Goal: Task Accomplishment & Management: Manage account settings

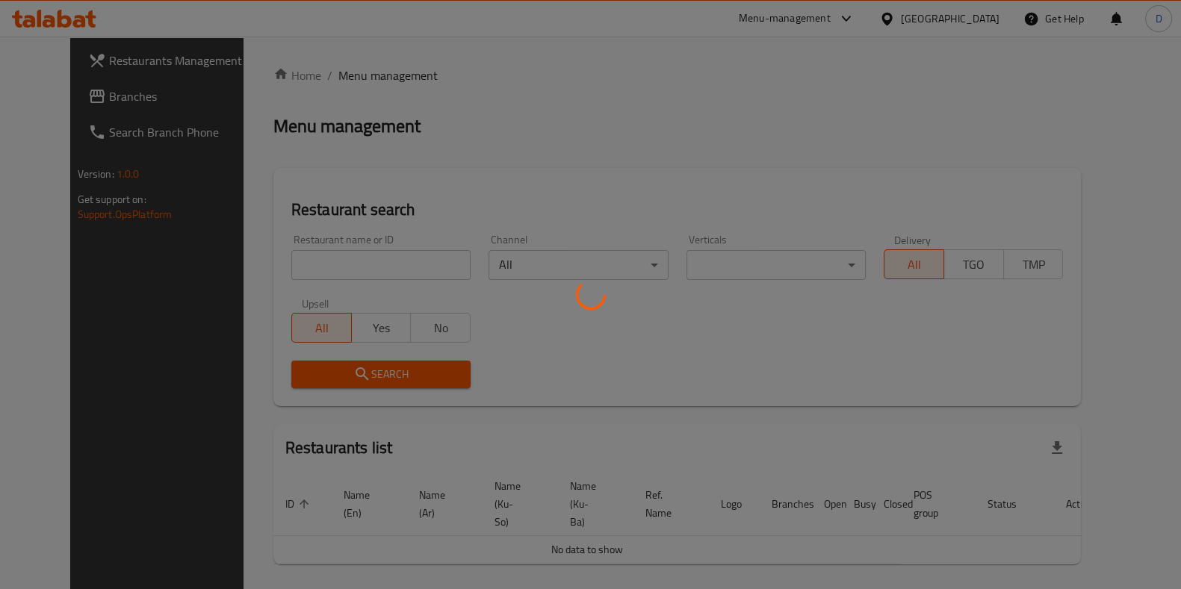
click at [385, 249] on div at bounding box center [590, 294] width 1181 height 589
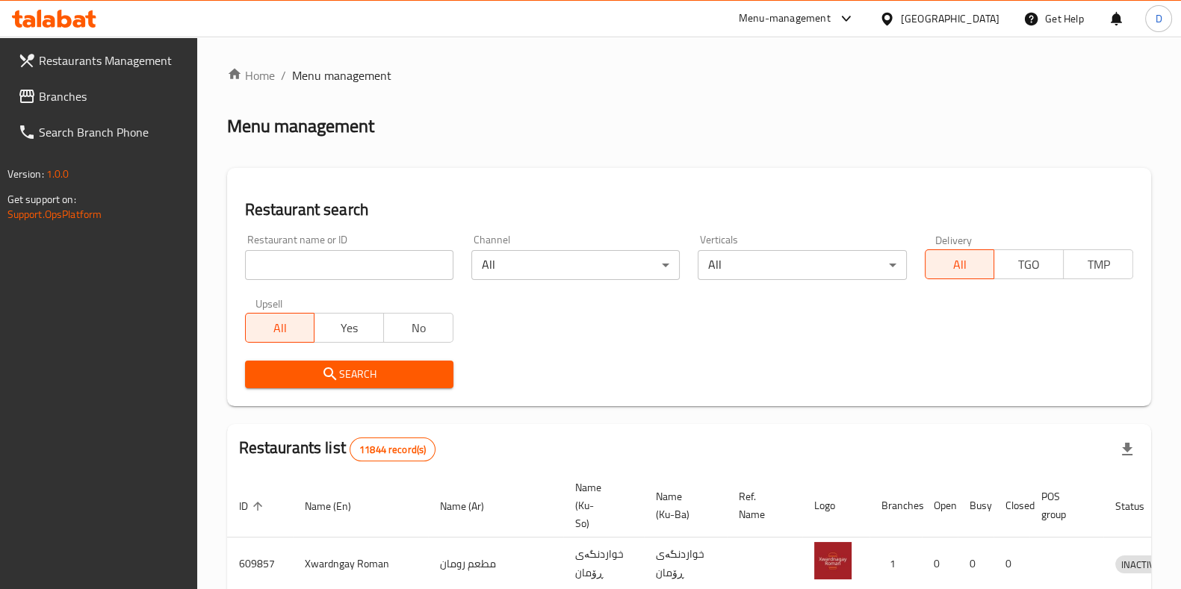
click at [368, 278] on div "Home / Menu management Menu management Restaurant search Restaurant name or ID …" at bounding box center [689, 550] width 924 height 968
click at [368, 278] on input "search" at bounding box center [349, 265] width 208 height 30
type input "lizzano"
click button "Search" at bounding box center [349, 375] width 208 height 28
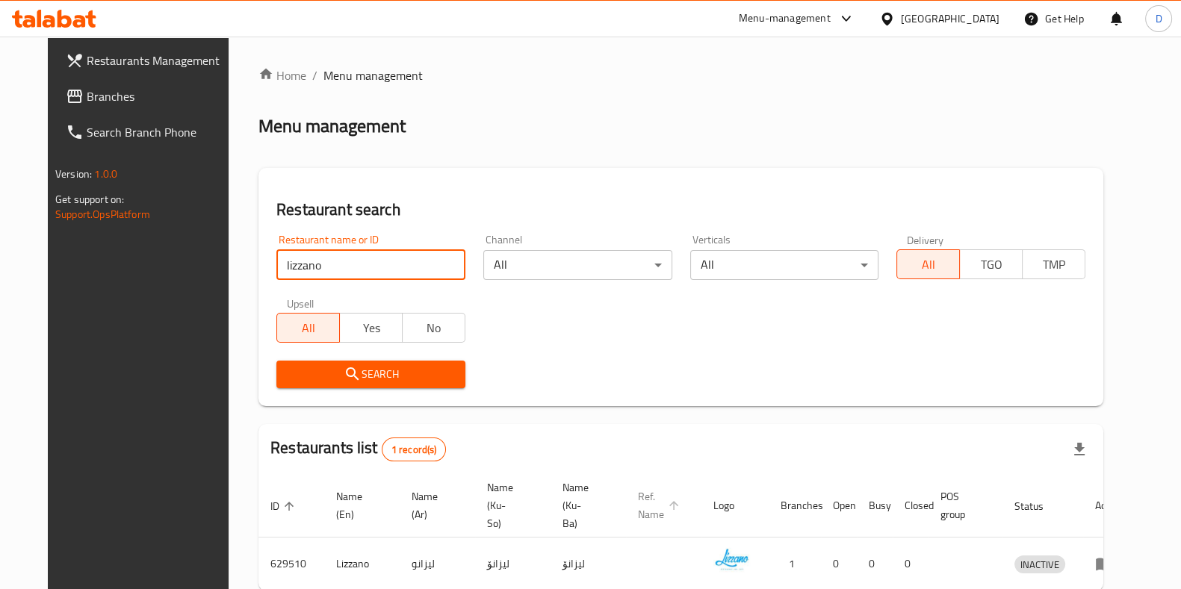
scroll to position [64, 0]
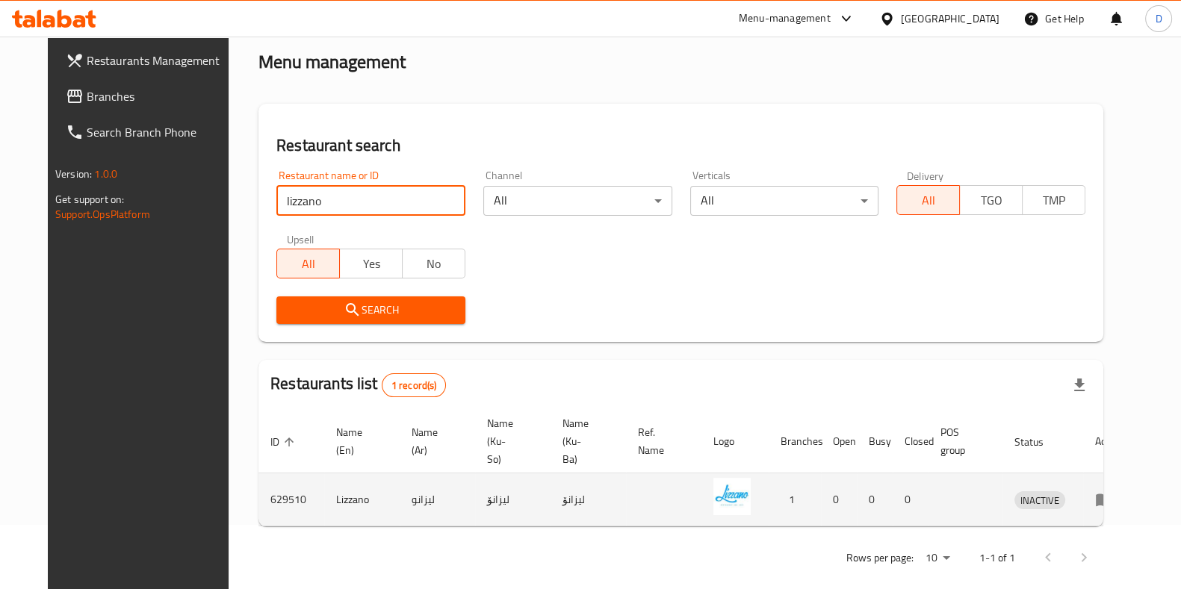
click at [1128, 491] on td "enhanced table" at bounding box center [1109, 499] width 52 height 53
click at [1113, 491] on icon "enhanced table" at bounding box center [1104, 500] width 18 height 18
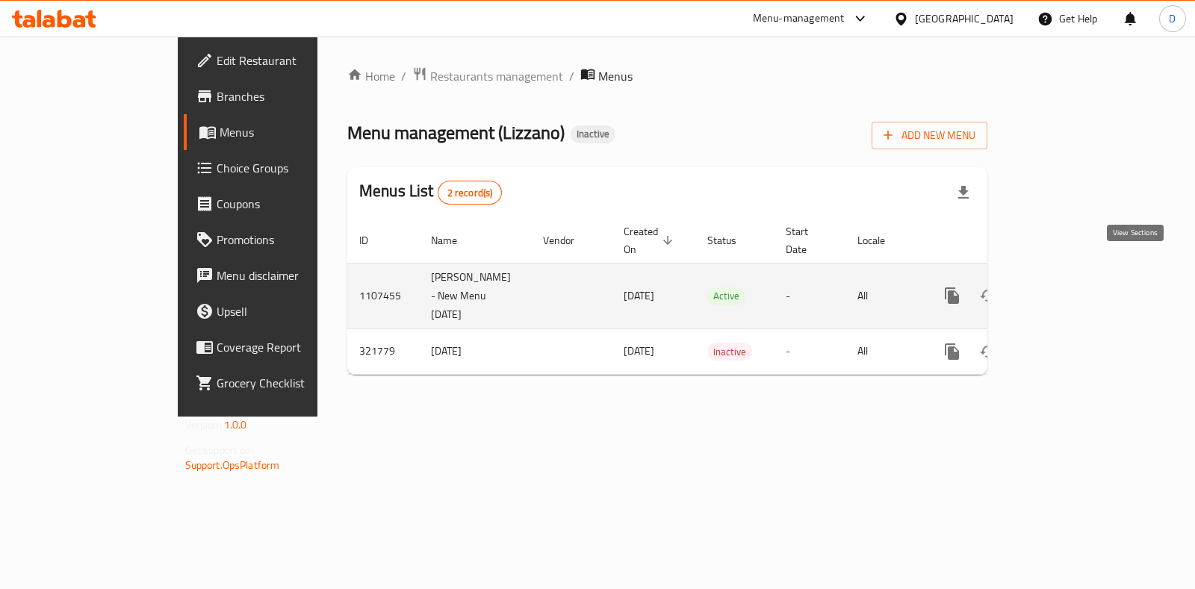
click at [1069, 287] on icon "enhanced table" at bounding box center [1060, 296] width 18 height 18
